Goal: Book appointment/travel/reservation

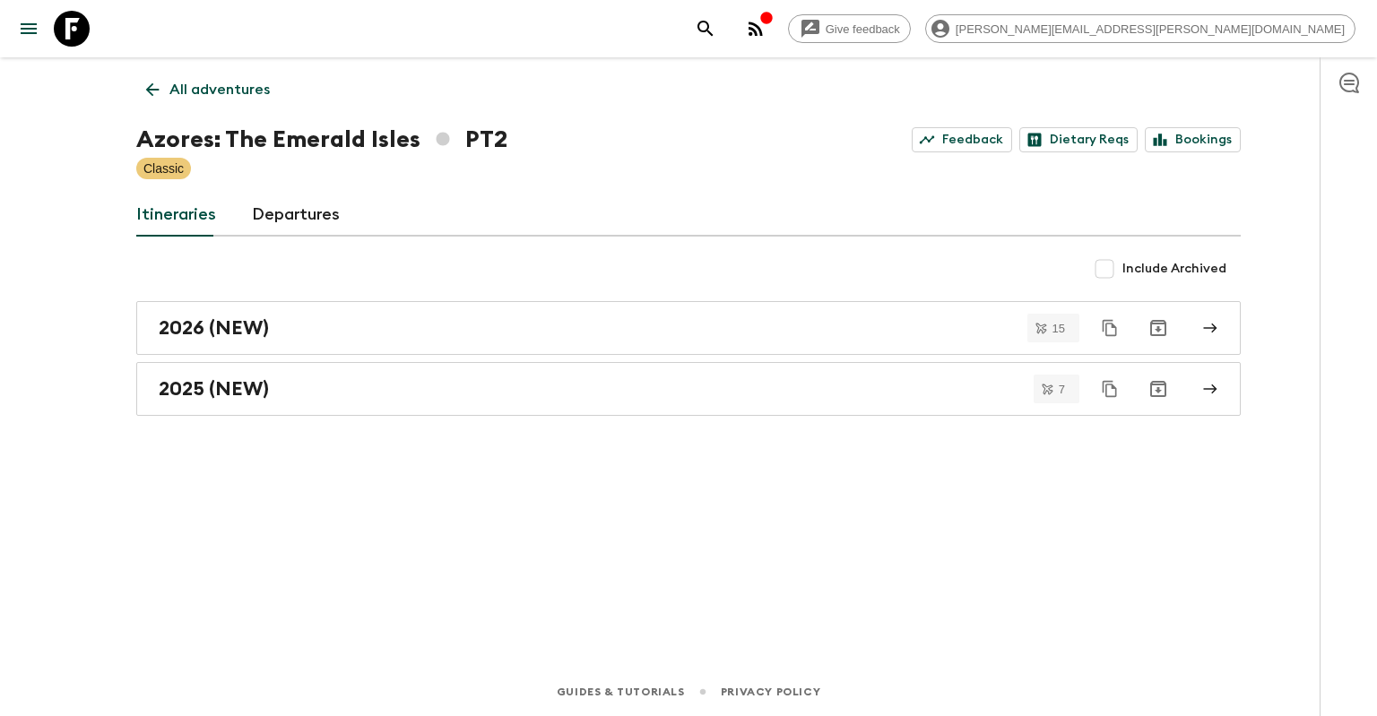
click at [246, 84] on p "All adventures" at bounding box center [219, 90] width 100 height 22
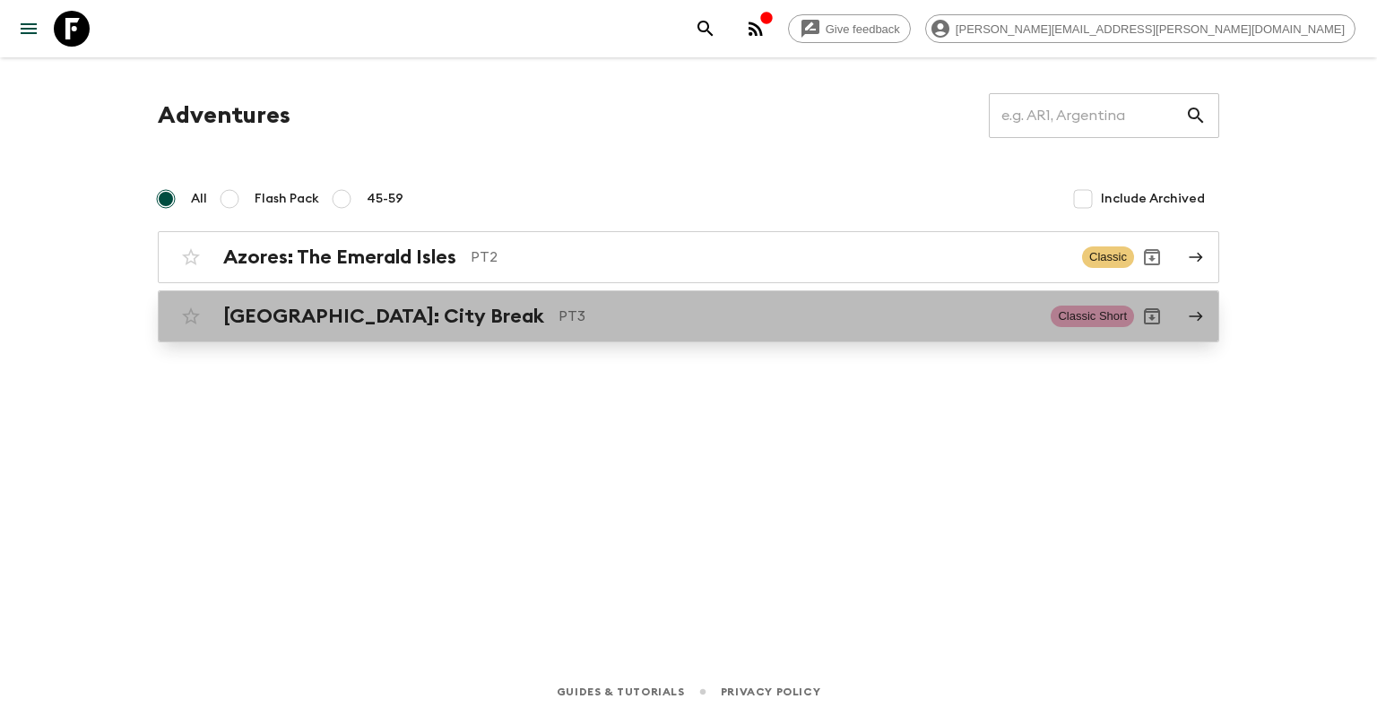
click at [375, 304] on div "[GEOGRAPHIC_DATA]: City Break PT3 Classic Short" at bounding box center [653, 316] width 961 height 36
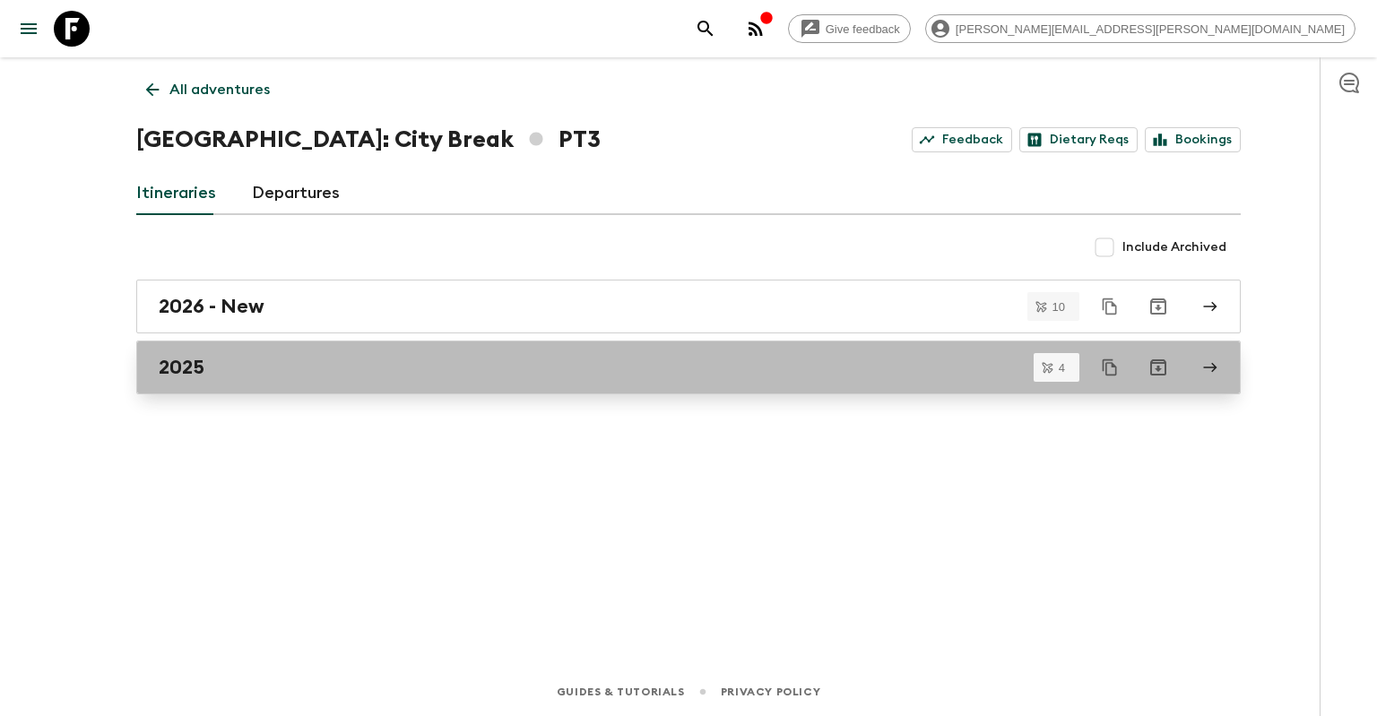
click at [379, 367] on div "2025" at bounding box center [671, 367] width 1025 height 23
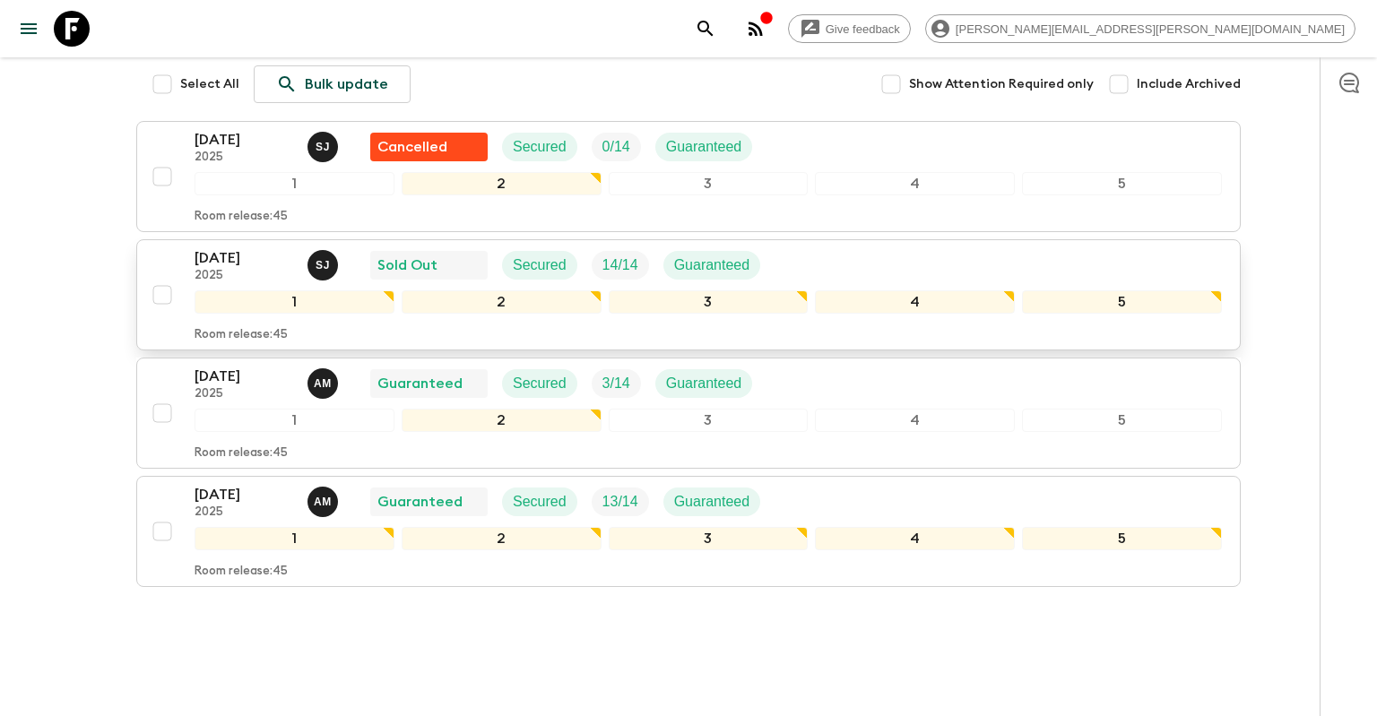
scroll to position [259, 0]
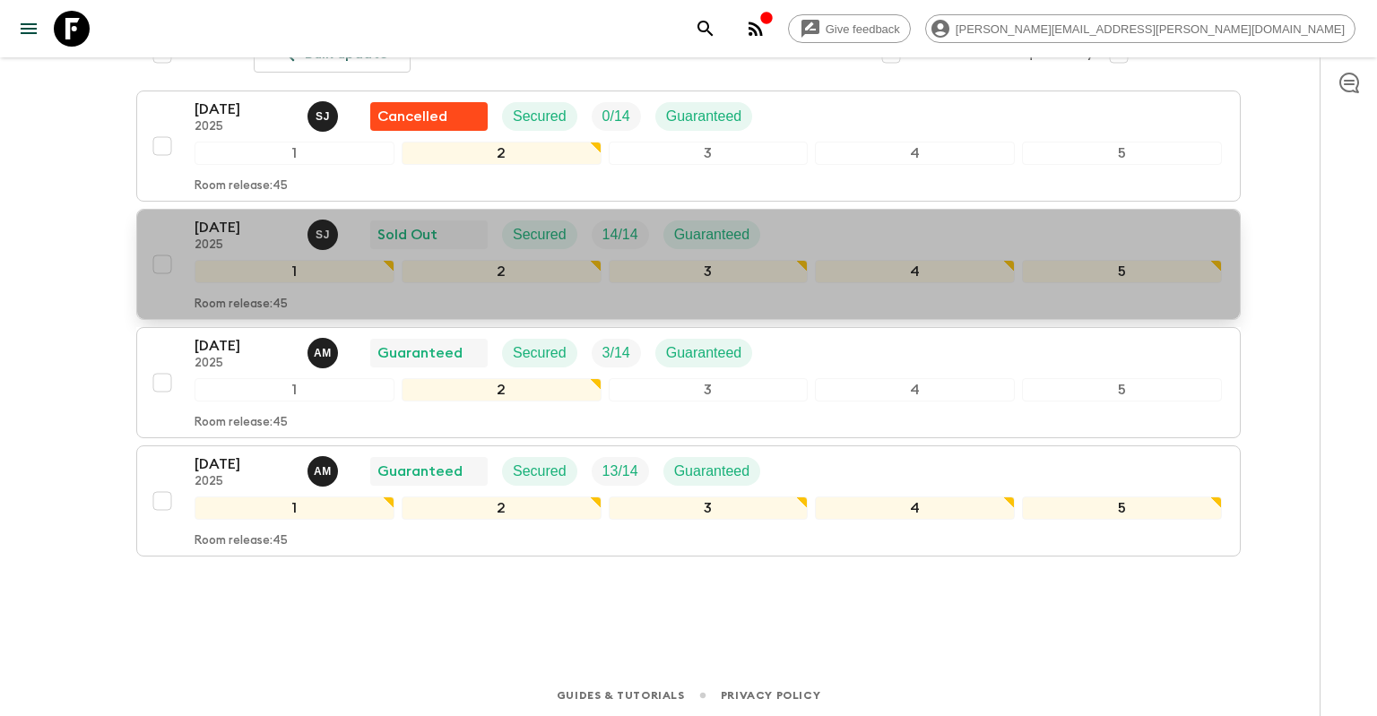
click at [256, 221] on p "[DATE]" at bounding box center [243, 228] width 99 height 22
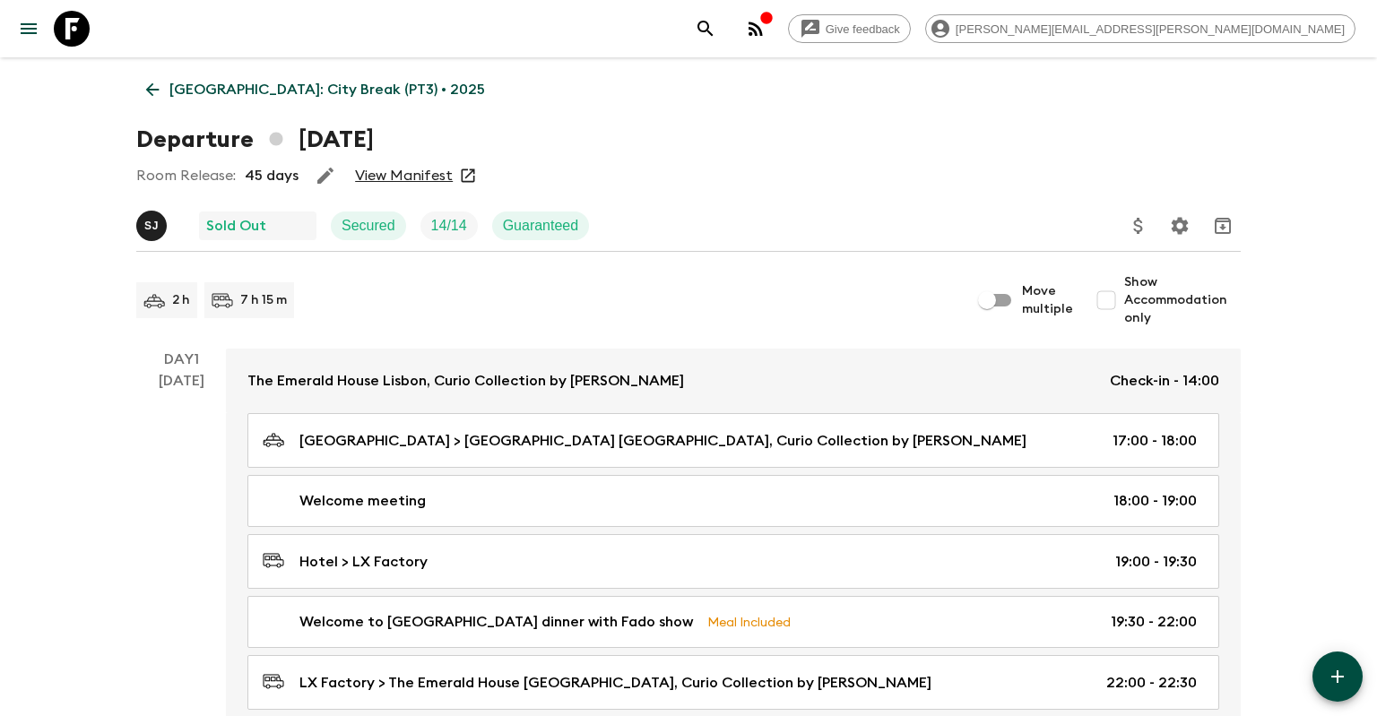
click at [381, 178] on link "View Manifest" at bounding box center [404, 176] width 98 height 18
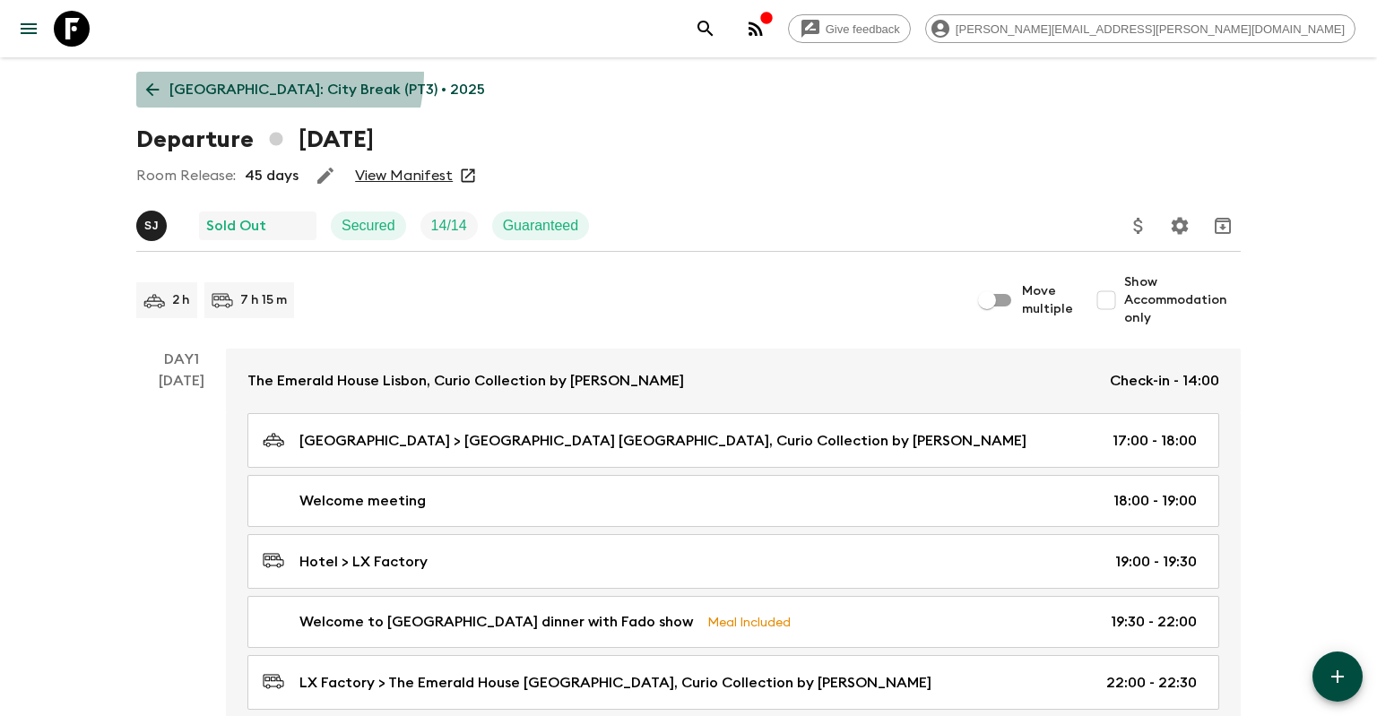
click at [278, 75] on link "[GEOGRAPHIC_DATA]: City Break (PT3) • 2025" at bounding box center [315, 90] width 358 height 36
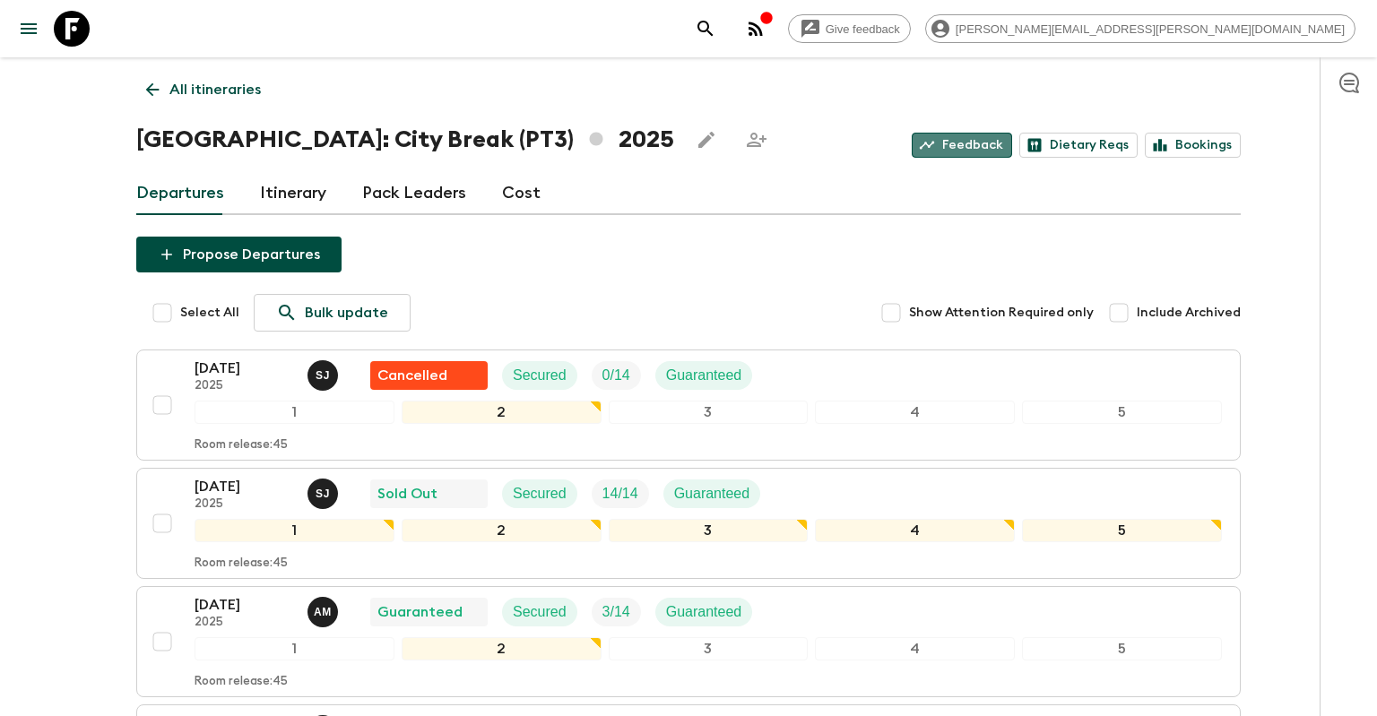
click at [987, 145] on link "Feedback" at bounding box center [961, 145] width 100 height 25
click at [235, 88] on p "All itineraries" at bounding box center [214, 90] width 91 height 22
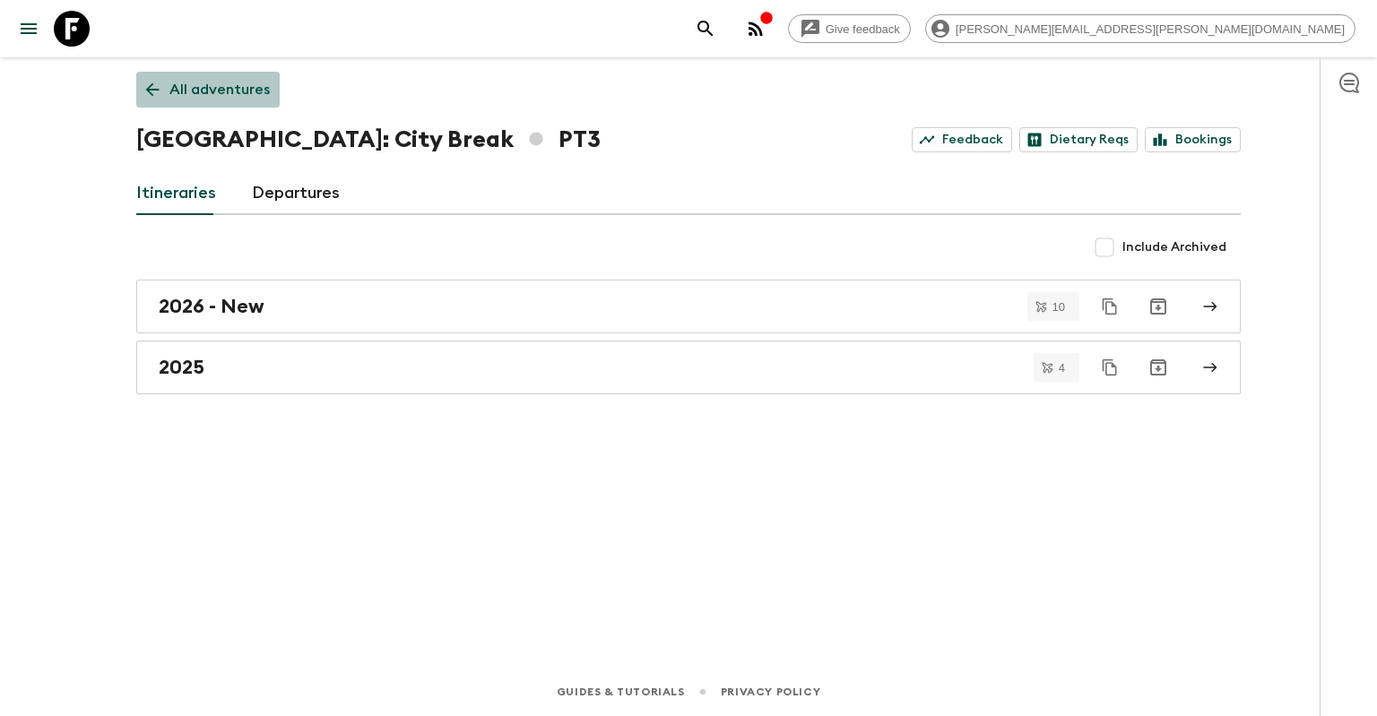
click at [225, 90] on p "All adventures" at bounding box center [219, 90] width 100 height 22
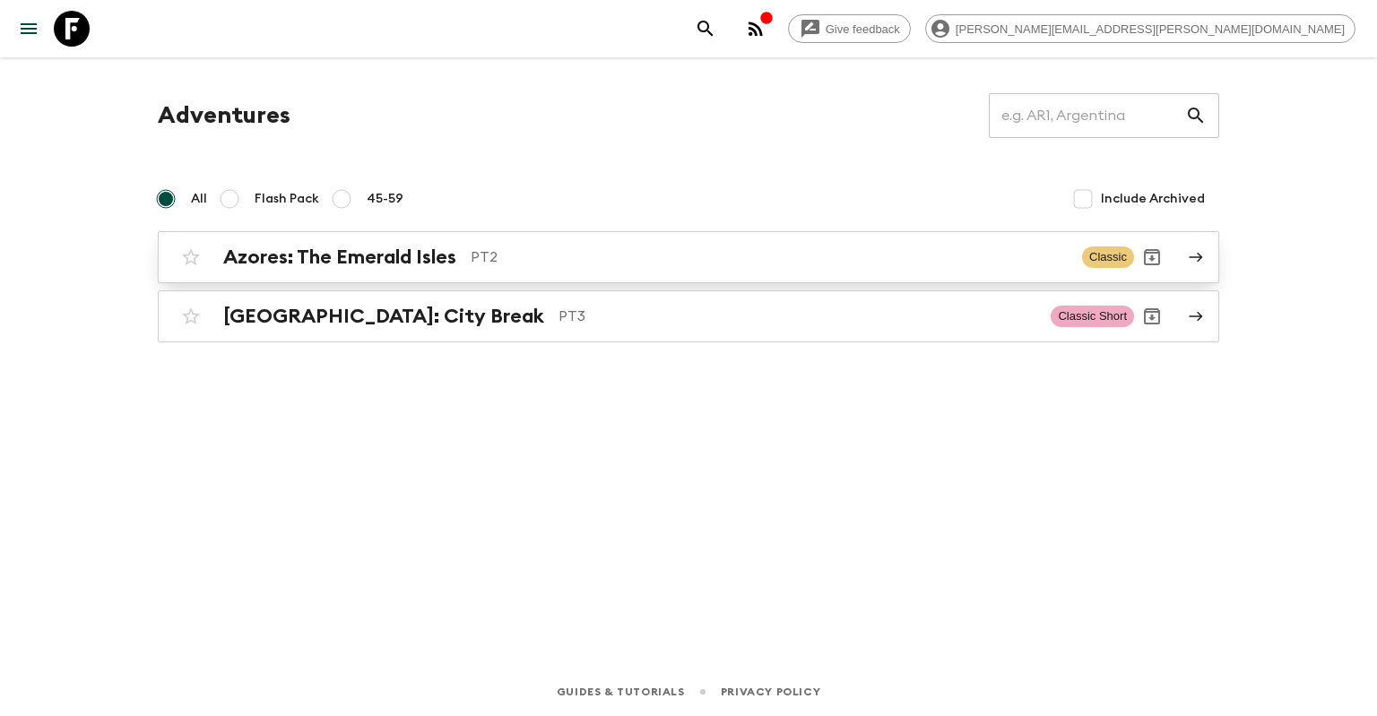
click at [358, 243] on div "Azores: The Emerald Isles PT2 Classic" at bounding box center [653, 257] width 961 height 36
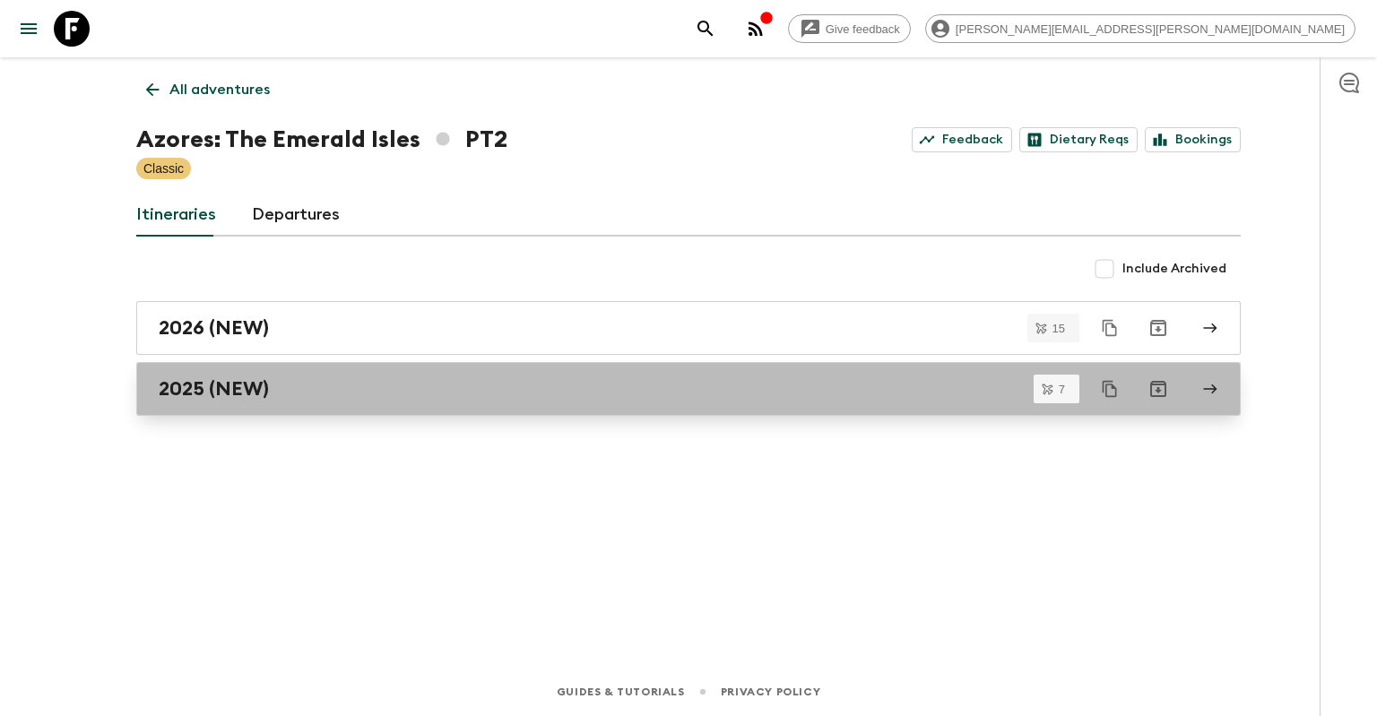
click at [401, 385] on div "2025 (NEW)" at bounding box center [671, 388] width 1025 height 23
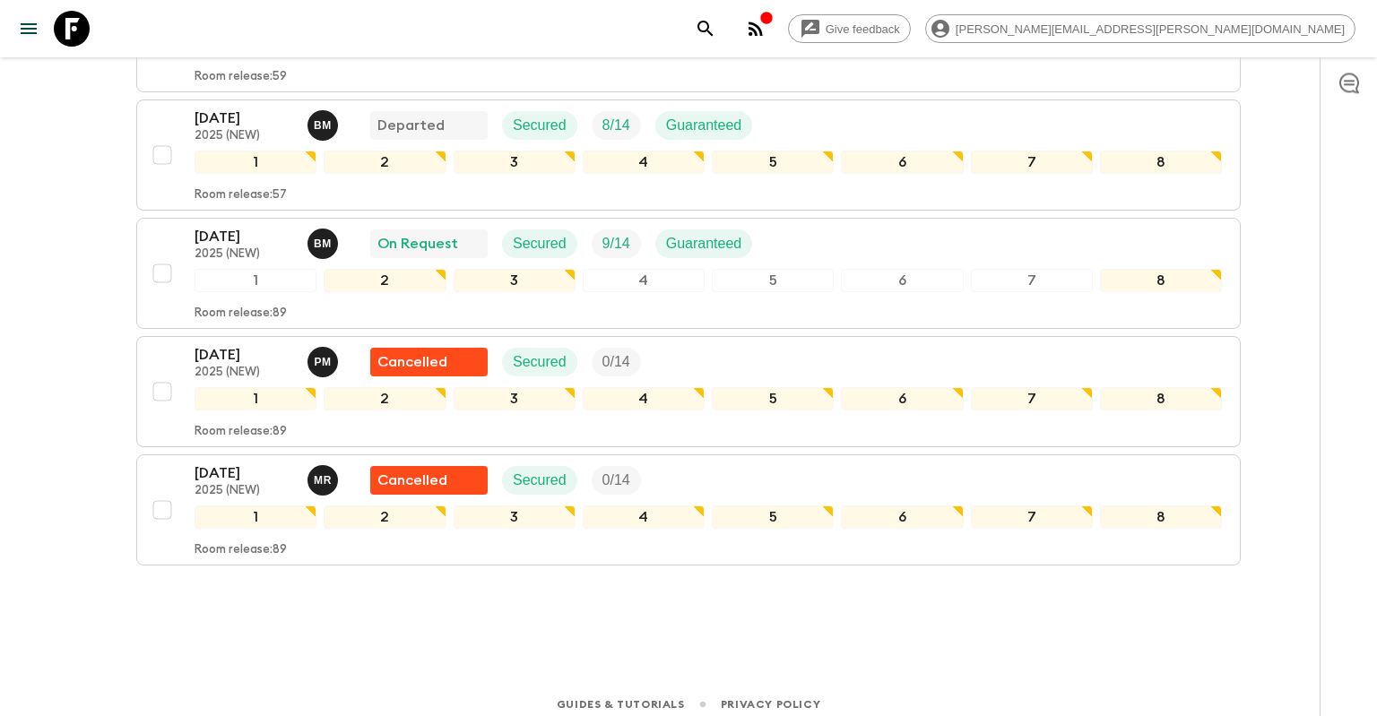
scroll to position [612, 0]
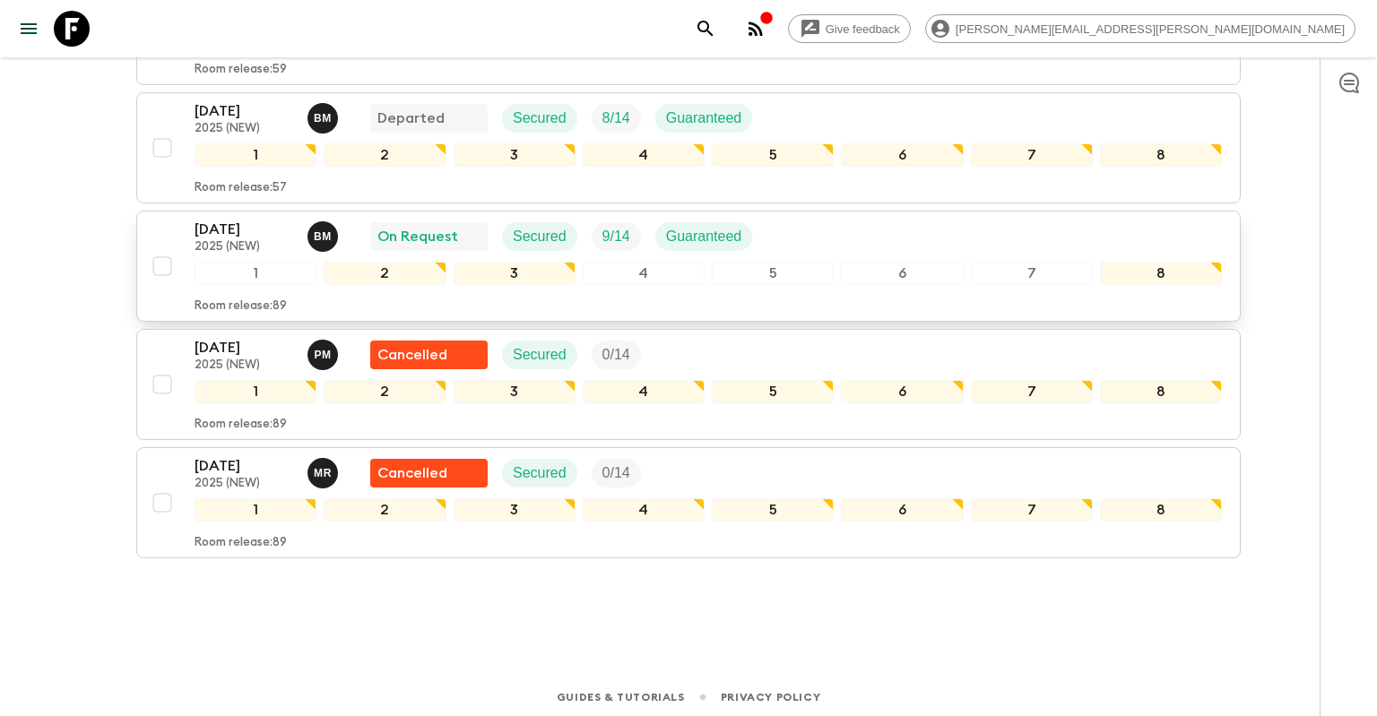
click at [871, 231] on div "[DATE] 2025 (NEW) B M On Request Secured 9 / 14 Guaranteed" at bounding box center [707, 237] width 1027 height 36
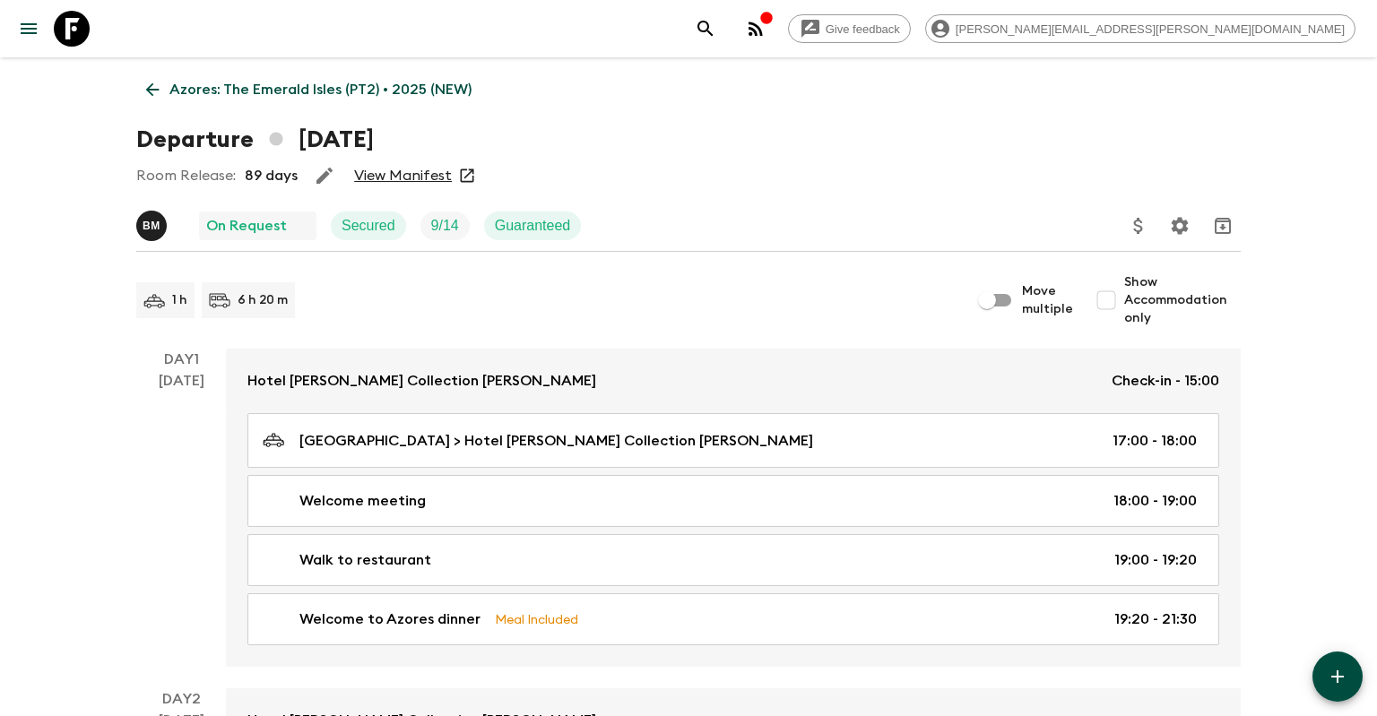
click at [392, 174] on link "View Manifest" at bounding box center [403, 176] width 98 height 18
